Goal: Check status: Check status

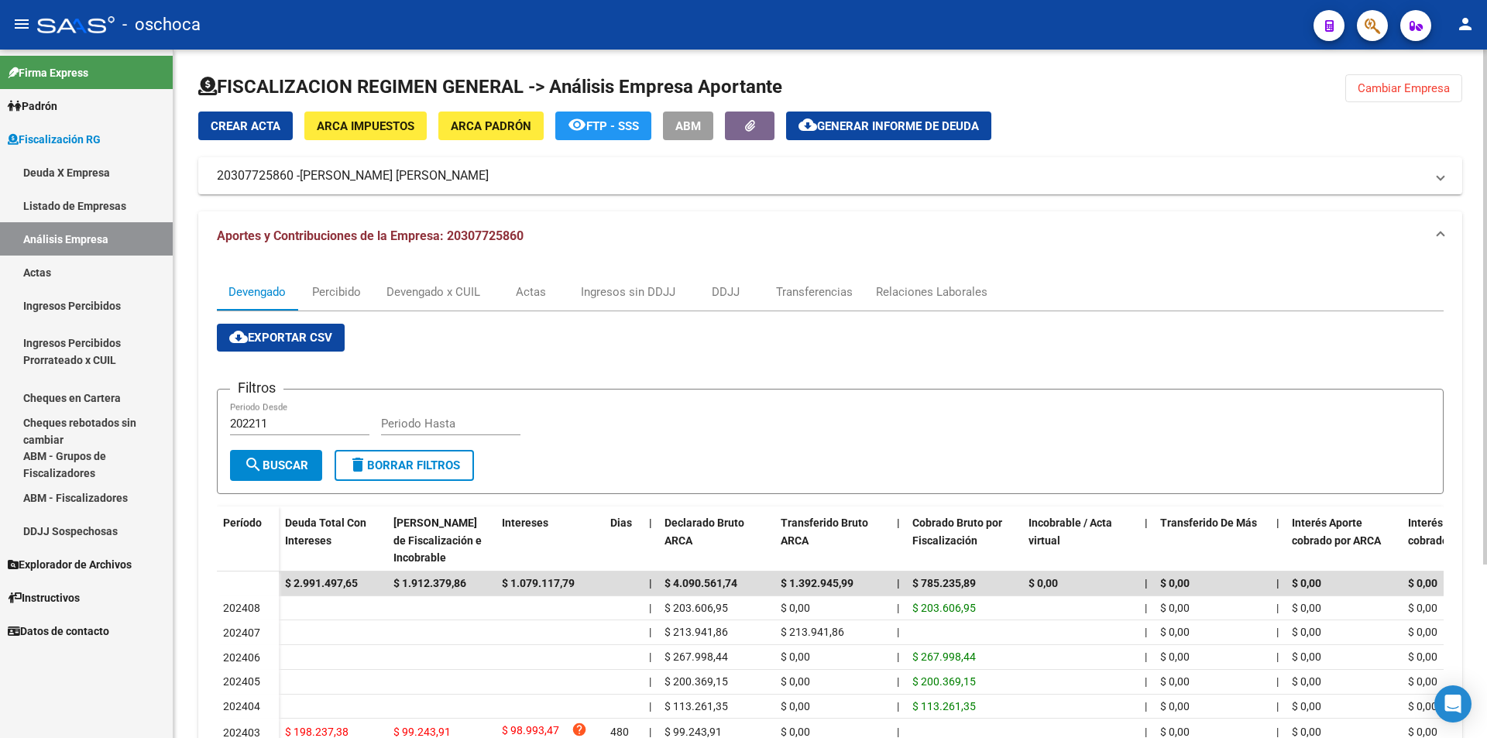
drag, startPoint x: 1358, startPoint y: 91, endPoint x: 1208, endPoint y: 125, distance: 154.1
click at [1358, 90] on span "Cambiar Empresa" at bounding box center [1404, 88] width 92 height 14
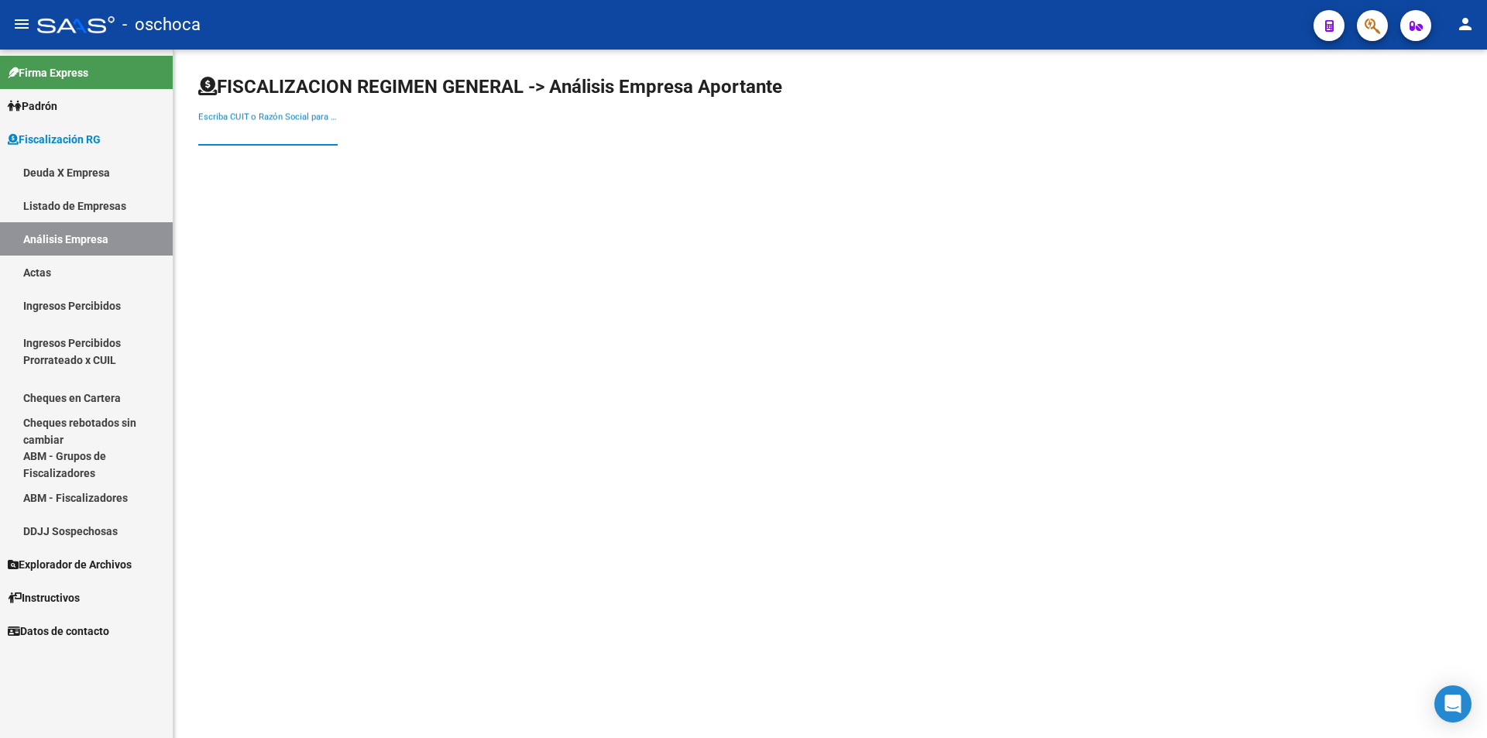
click at [248, 129] on input "Escriba CUIT o Razón Social para buscar" at bounding box center [267, 133] width 139 height 14
type input "30712316019"
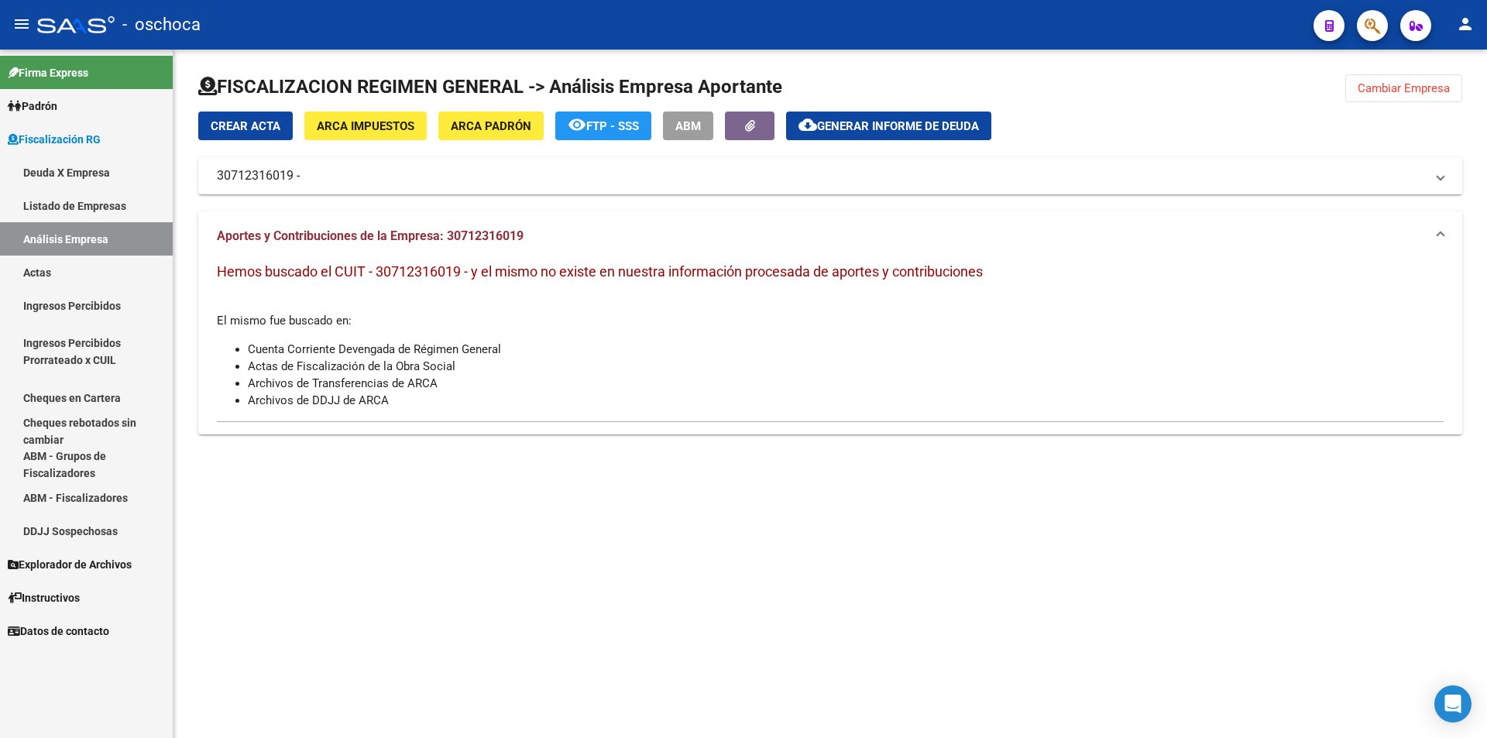
click at [404, 122] on span "ARCA Impuestos" at bounding box center [366, 126] width 98 height 14
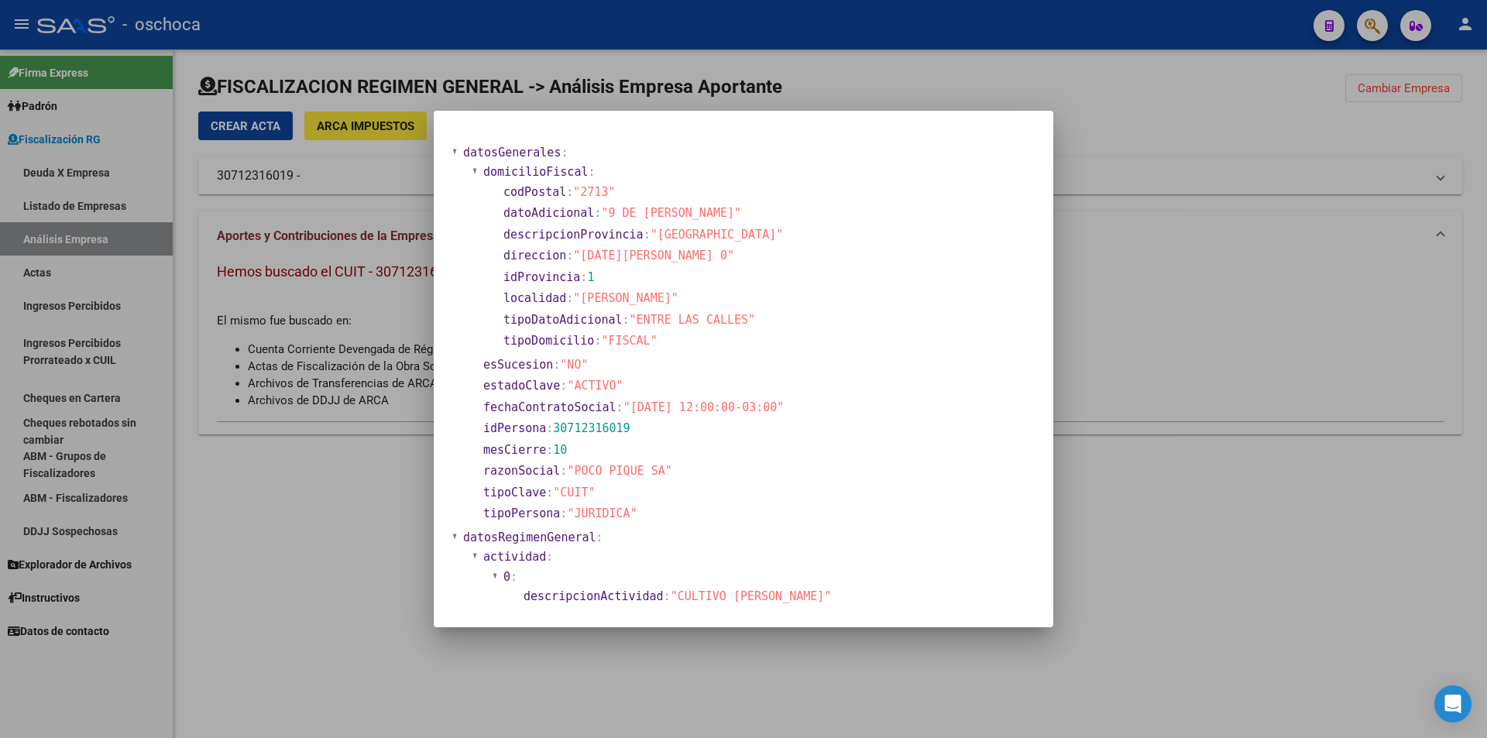
click at [1200, 133] on div at bounding box center [743, 369] width 1487 height 738
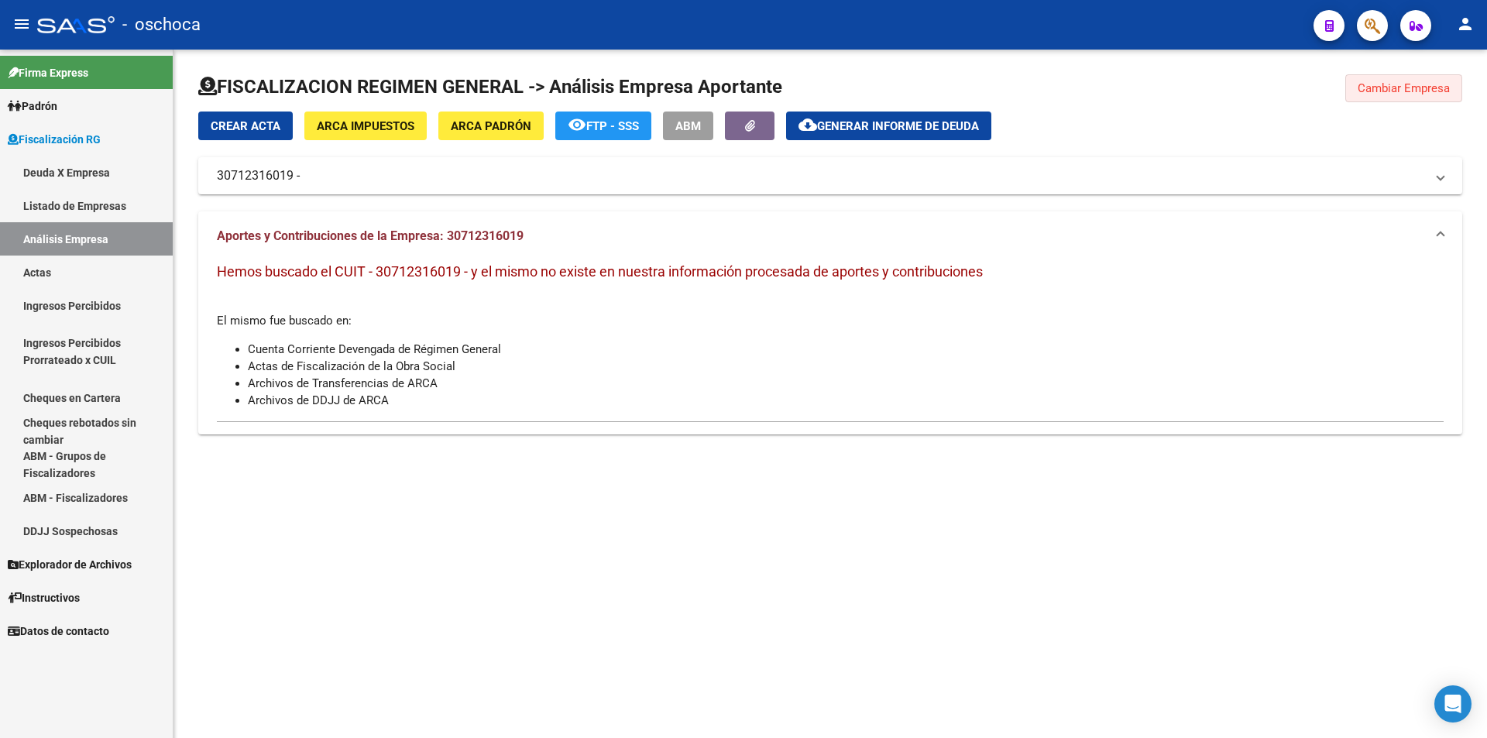
click at [1416, 99] on button "Cambiar Empresa" at bounding box center [1404, 88] width 117 height 28
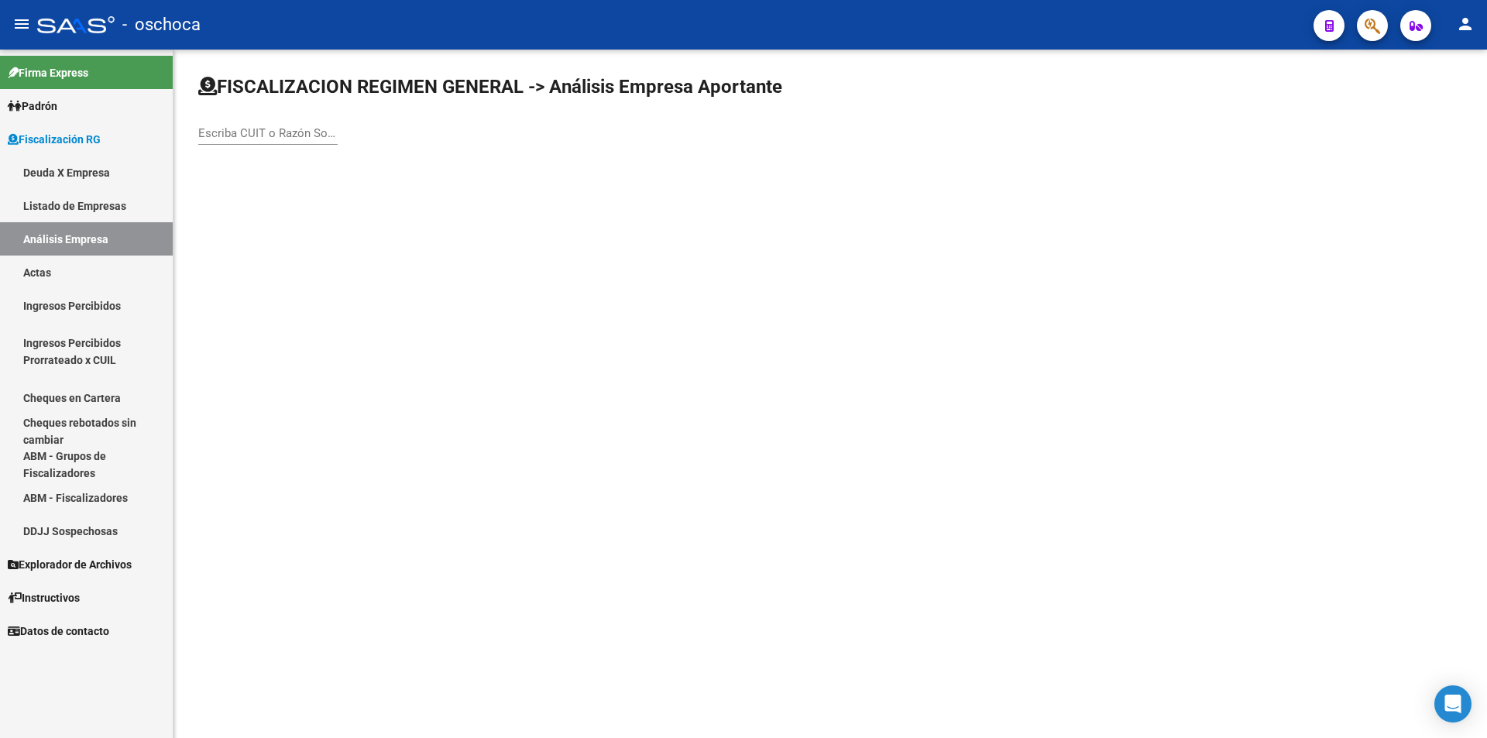
click at [300, 125] on div "Escriba CUIT o Razón Social para buscar" at bounding box center [267, 128] width 139 height 33
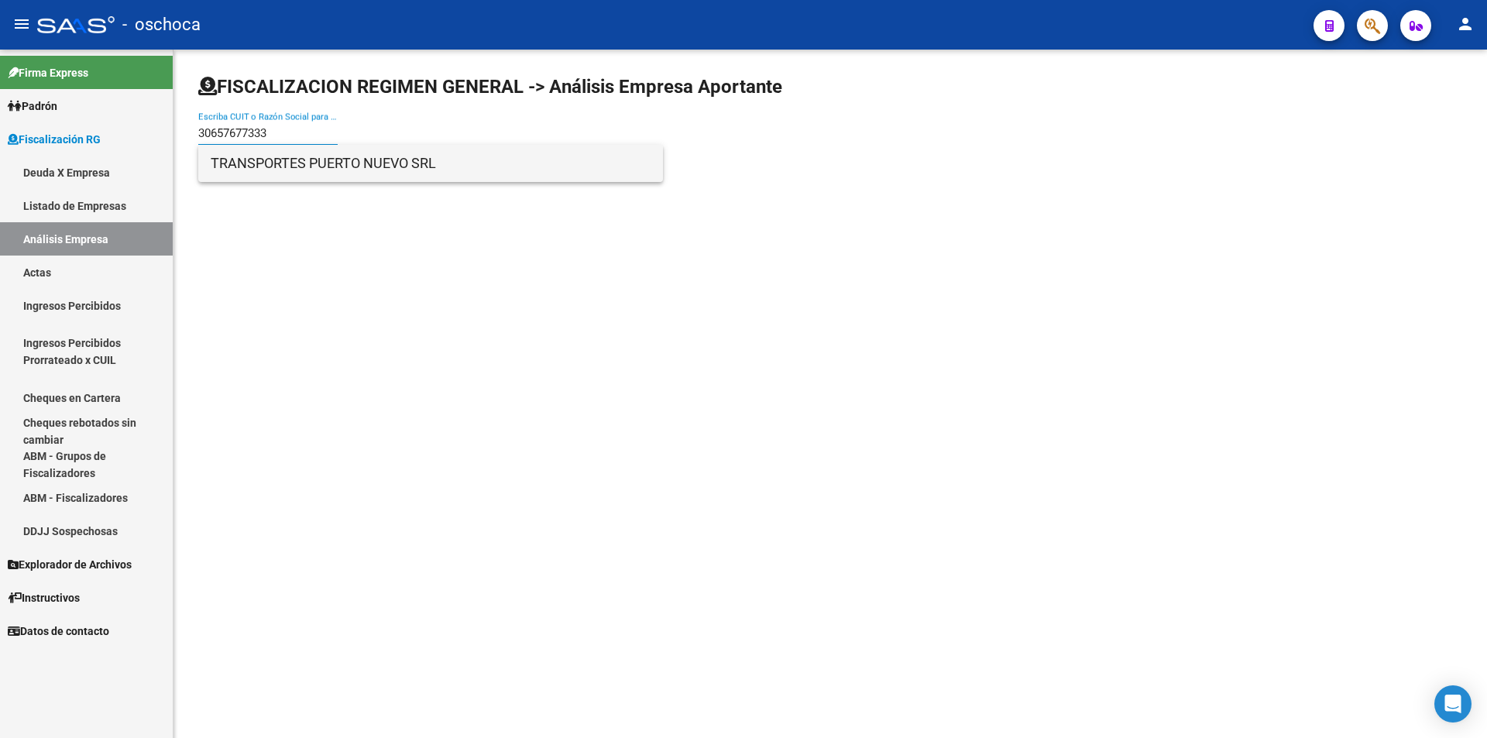
type input "30657677333"
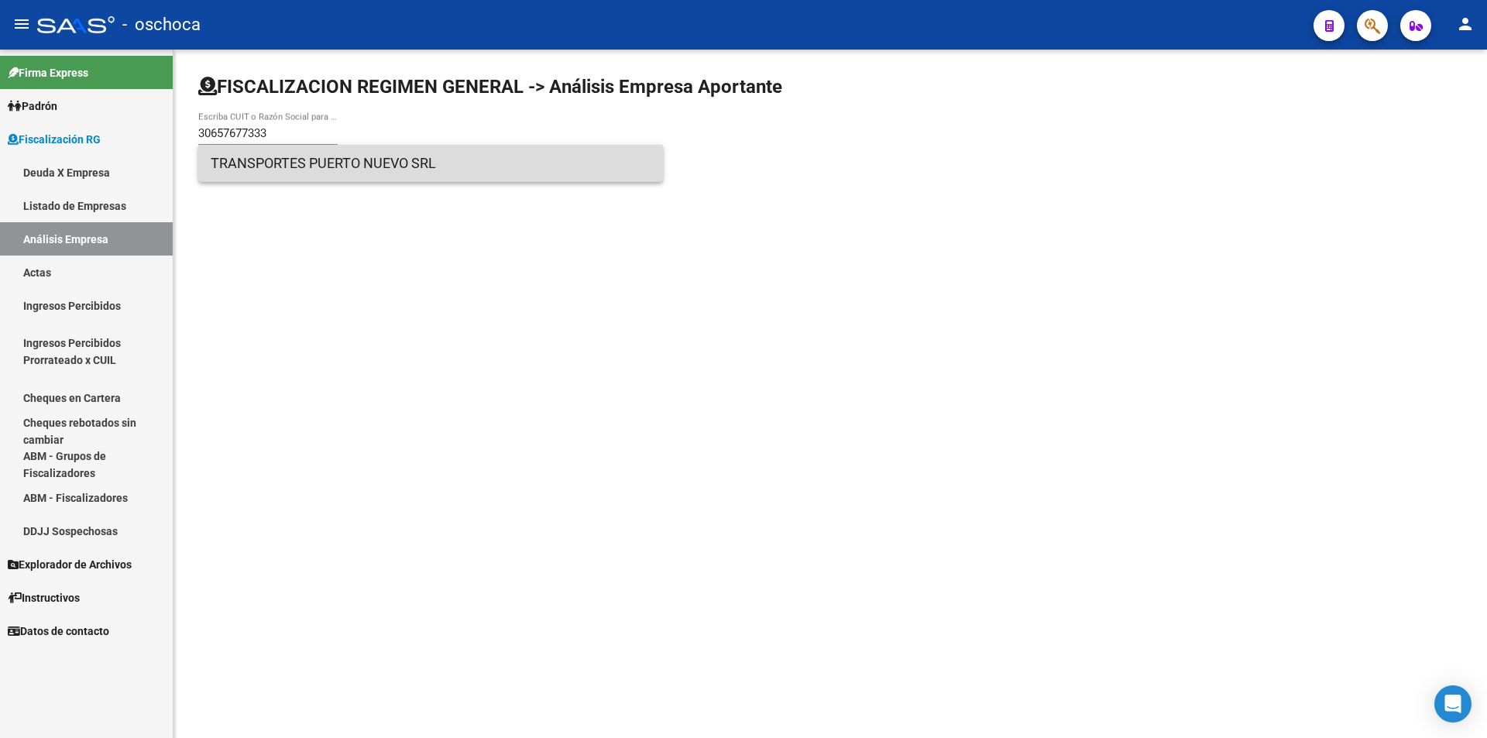
click at [292, 171] on span "TRANSPORTES PUERTO NUEVO SRL" at bounding box center [431, 163] width 440 height 37
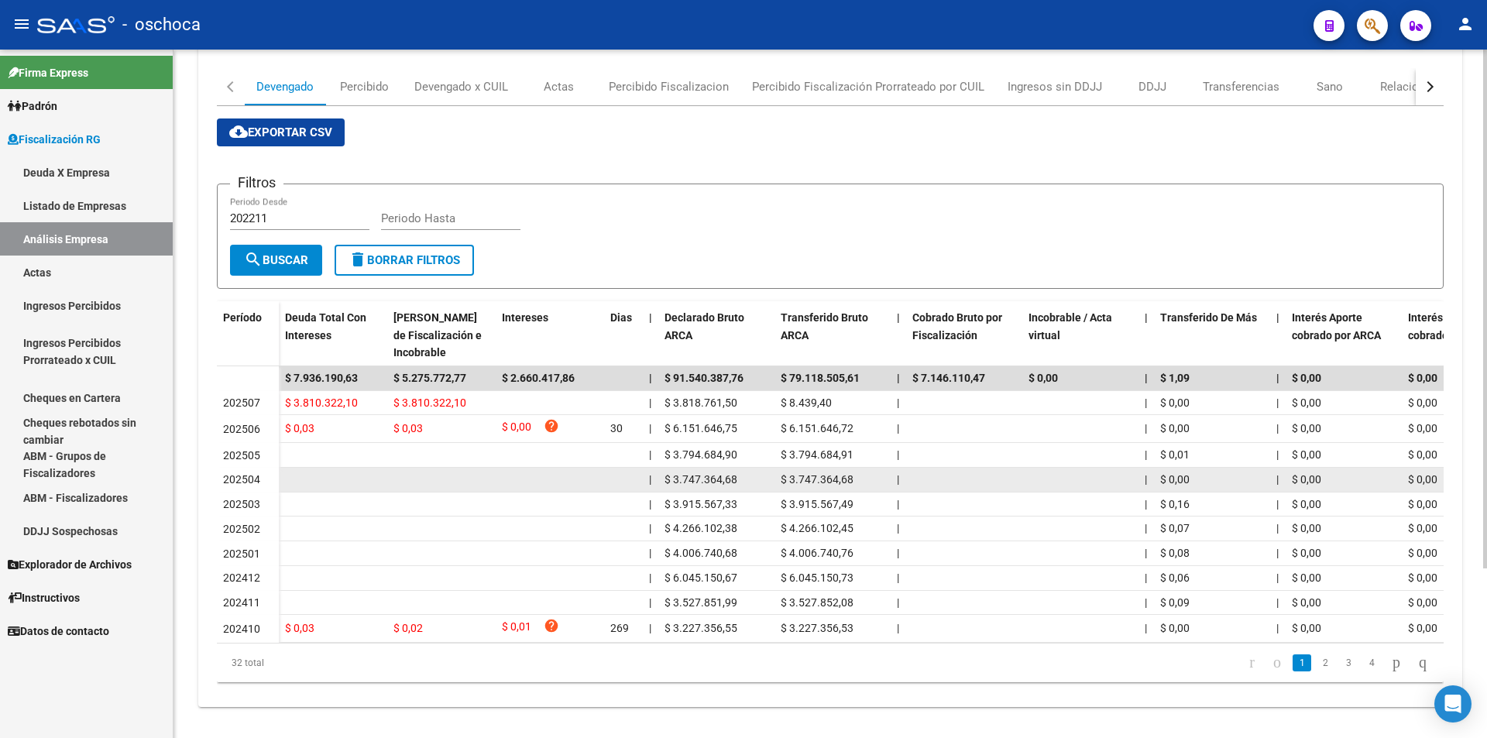
scroll to position [225, 0]
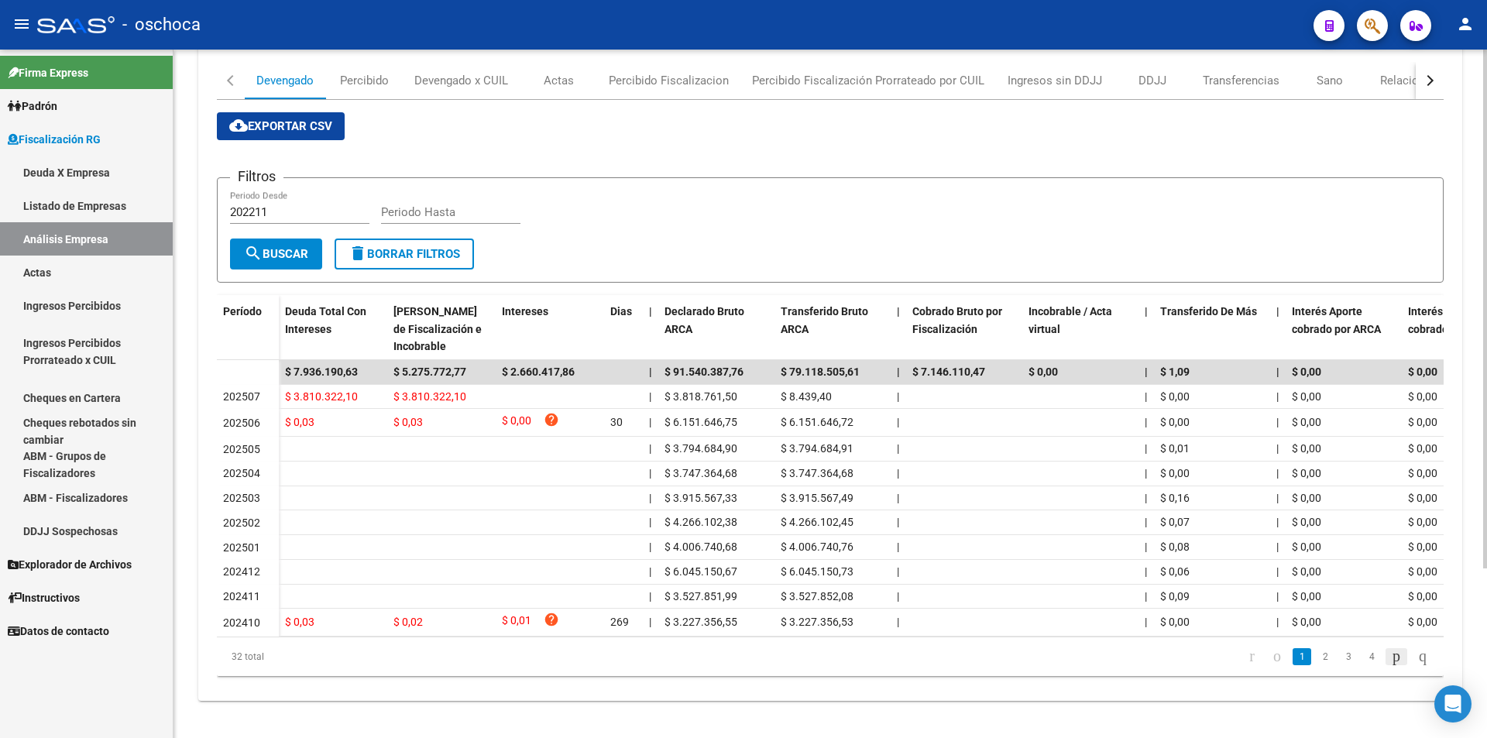
click at [1392, 652] on icon "go to next page" at bounding box center [1397, 656] width 12 height 19
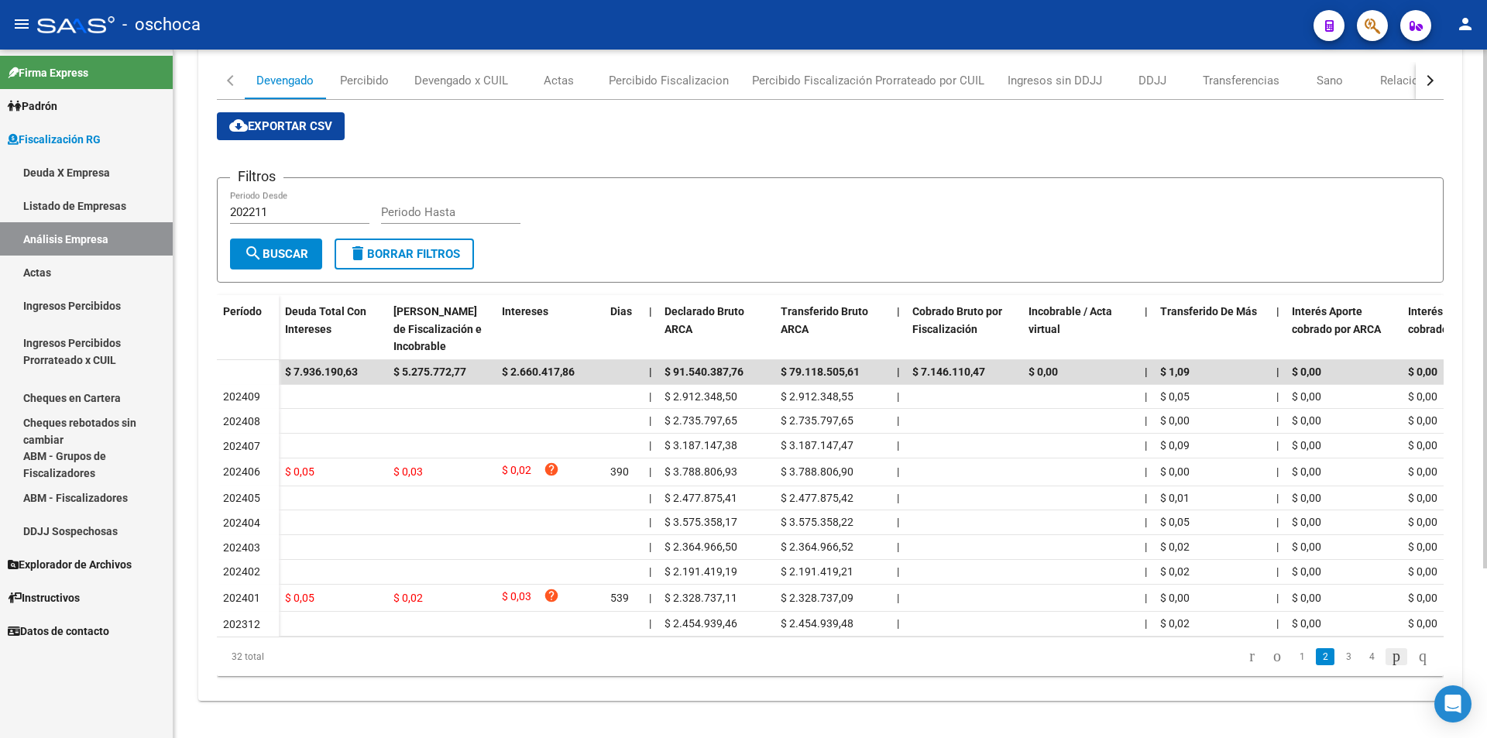
click at [1392, 652] on icon "go to next page" at bounding box center [1397, 656] width 12 height 19
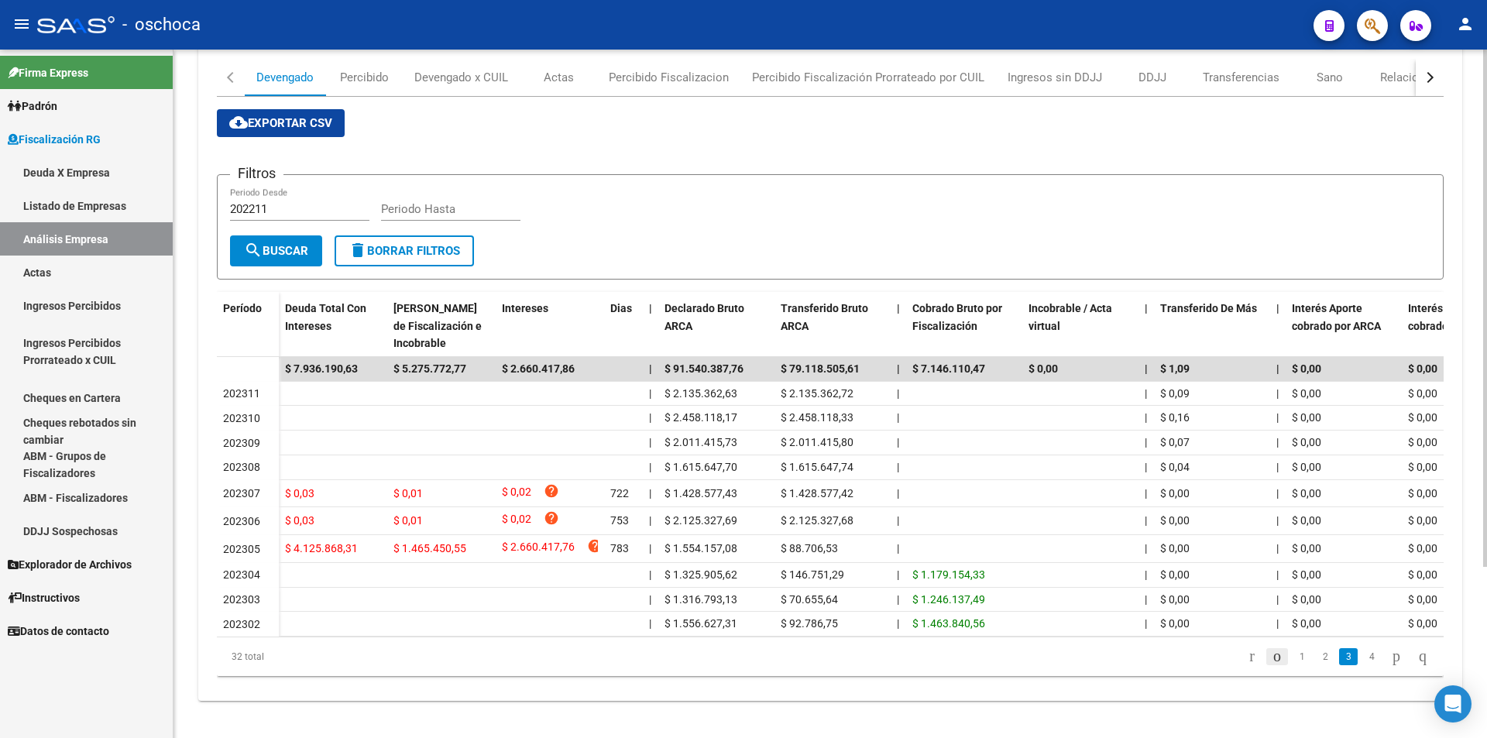
click at [1271, 665] on icon "go to previous page" at bounding box center [1277, 656] width 12 height 19
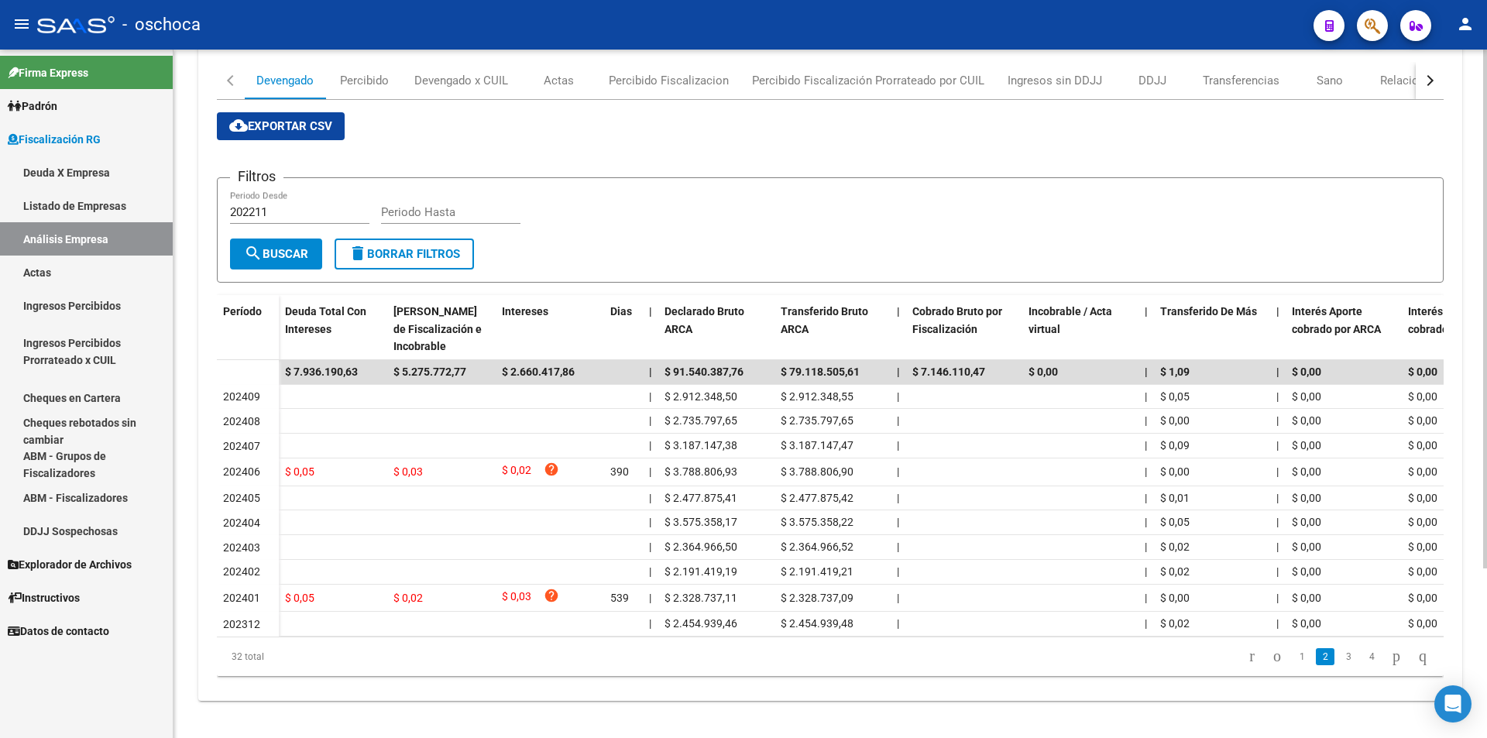
click at [1271, 664] on icon "go to previous page" at bounding box center [1277, 656] width 12 height 19
